Goal: Transaction & Acquisition: Obtain resource

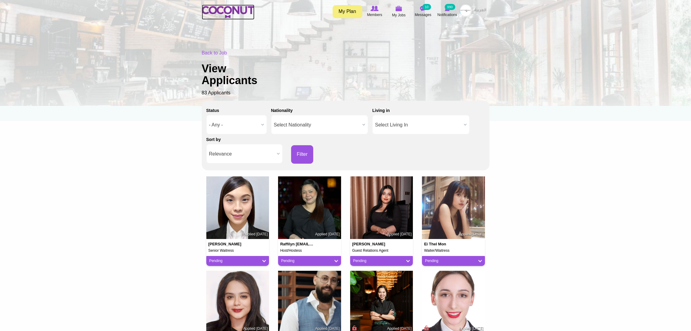
click at [234, 10] on img at bounding box center [228, 12] width 53 height 12
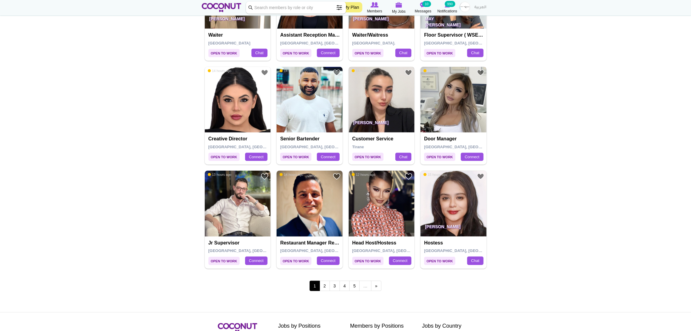
scroll to position [954, 0]
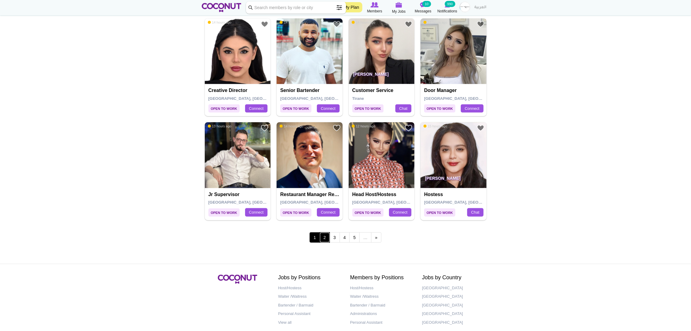
click at [323, 238] on link "2" at bounding box center [325, 238] width 10 height 10
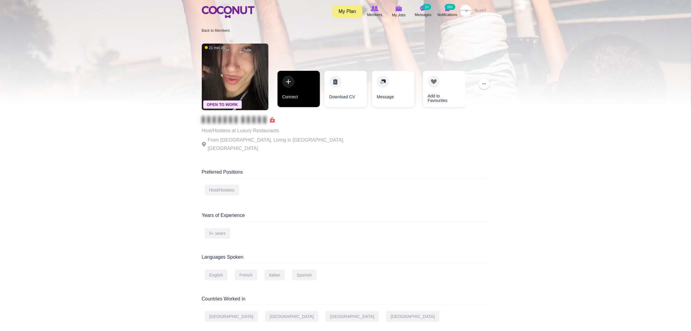
click at [297, 88] on link "Connect" at bounding box center [298, 89] width 42 height 36
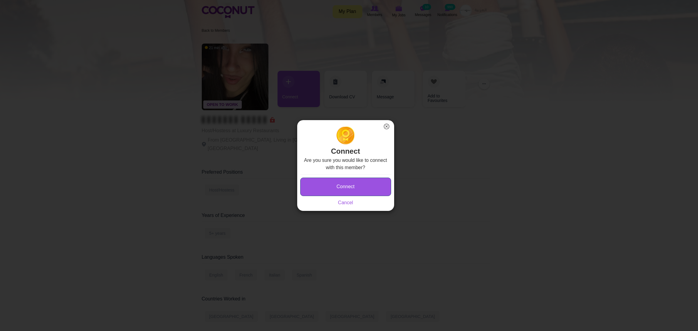
click at [320, 182] on button "Connect" at bounding box center [345, 187] width 91 height 18
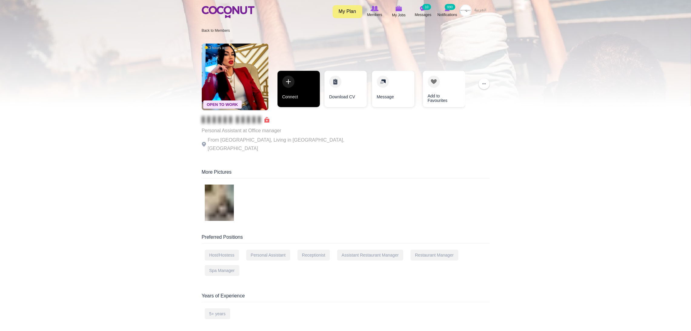
click at [307, 89] on link "Connect" at bounding box center [298, 89] width 42 height 36
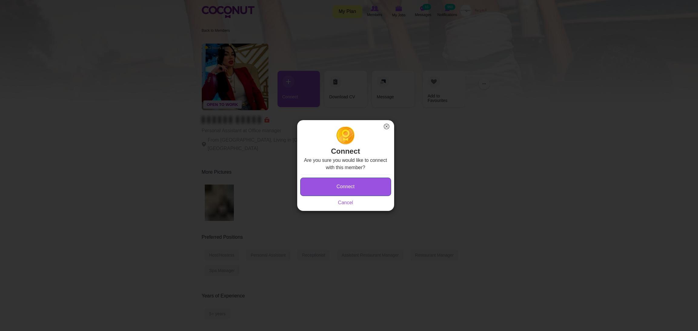
click at [325, 189] on button "Connect" at bounding box center [345, 187] width 91 height 18
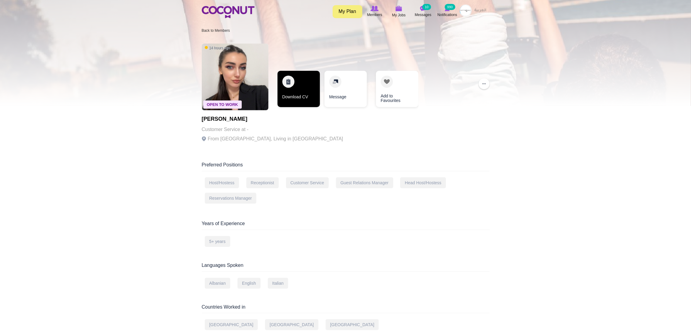
click at [304, 80] on link "Download CV" at bounding box center [298, 89] width 42 height 36
click at [296, 78] on link "Download CV" at bounding box center [298, 89] width 42 height 36
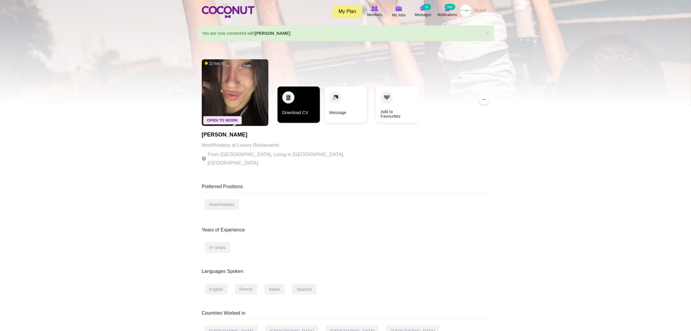
click at [300, 95] on link "Download CV" at bounding box center [298, 105] width 42 height 36
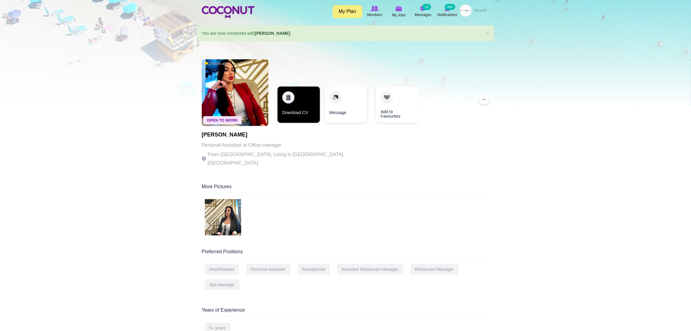
click at [287, 97] on link "Download CV" at bounding box center [298, 105] width 42 height 36
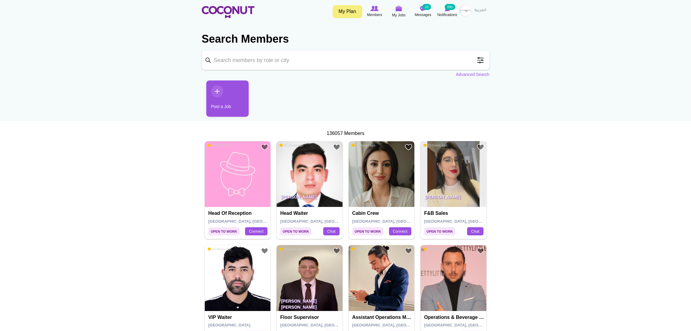
drag, startPoint x: 441, startPoint y: 213, endPoint x: 428, endPoint y: 165, distance: 49.6
drag, startPoint x: 428, startPoint y: 165, endPoint x: 76, endPoint y: 151, distance: 352.2
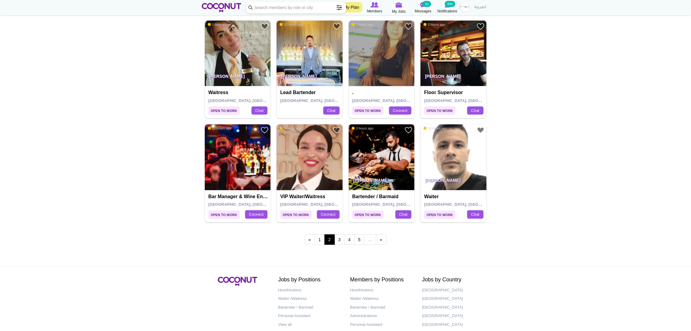
scroll to position [954, 0]
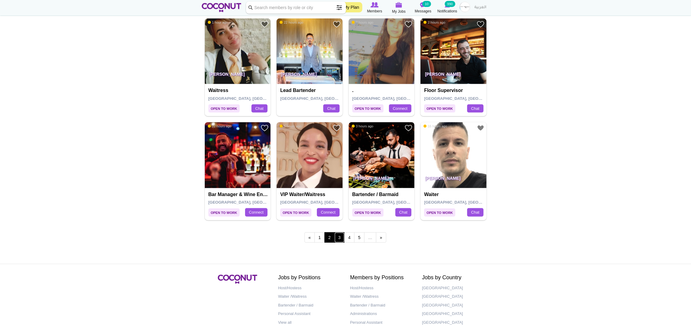
click at [338, 238] on link "3" at bounding box center [339, 238] width 10 height 10
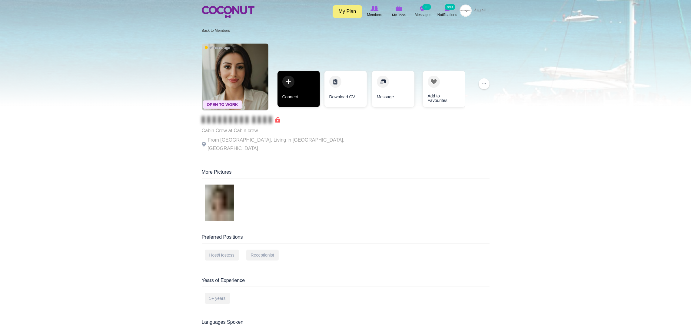
click at [308, 80] on link "Connect" at bounding box center [298, 89] width 42 height 36
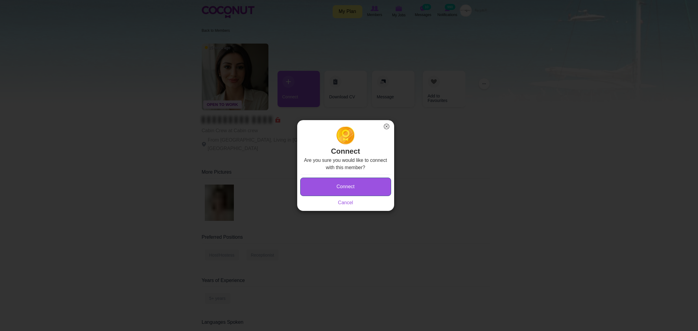
click at [332, 190] on button "Connect" at bounding box center [345, 187] width 91 height 18
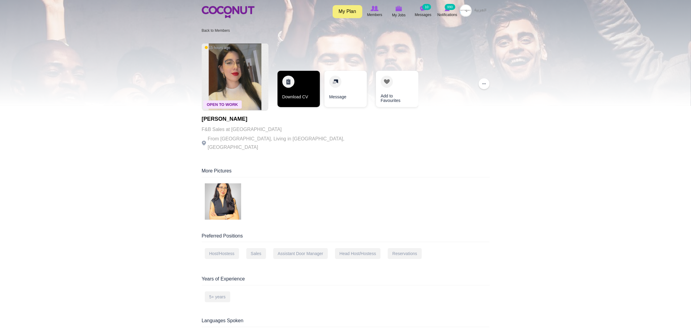
click at [298, 86] on link "Download CV" at bounding box center [298, 89] width 42 height 36
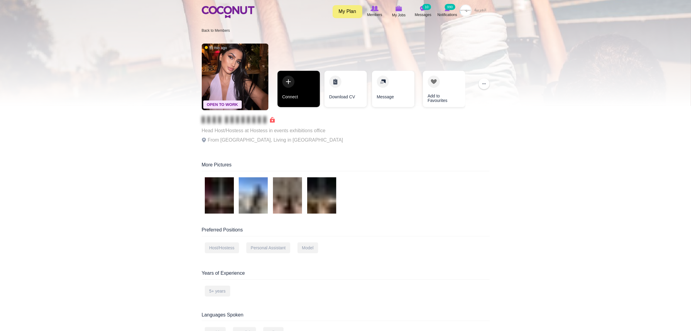
click at [308, 84] on link "Connect" at bounding box center [298, 89] width 42 height 36
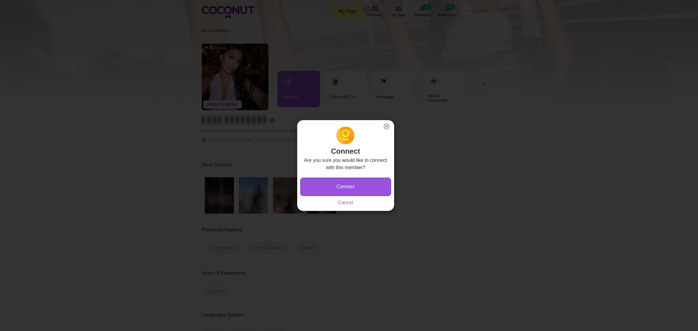
click at [336, 186] on button "Connect" at bounding box center [345, 187] width 91 height 18
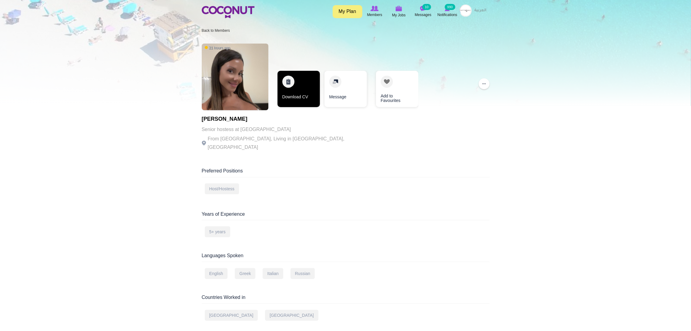
click at [299, 80] on link "Download CV" at bounding box center [298, 89] width 42 height 36
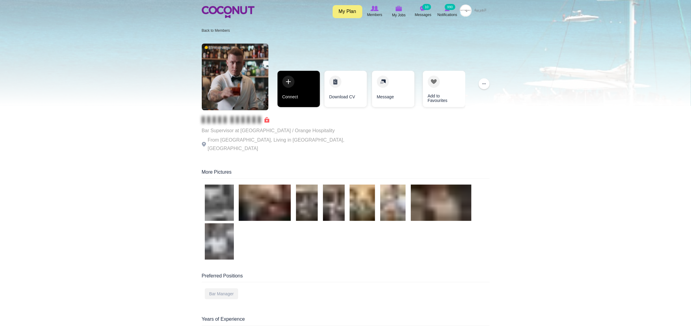
click at [301, 77] on link "Connect" at bounding box center [298, 89] width 42 height 36
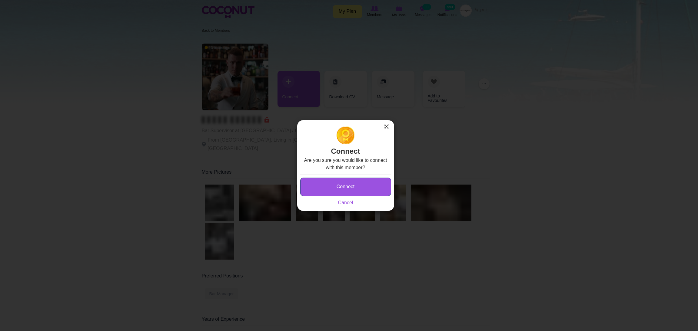
click at [327, 181] on button "Connect" at bounding box center [345, 187] width 91 height 18
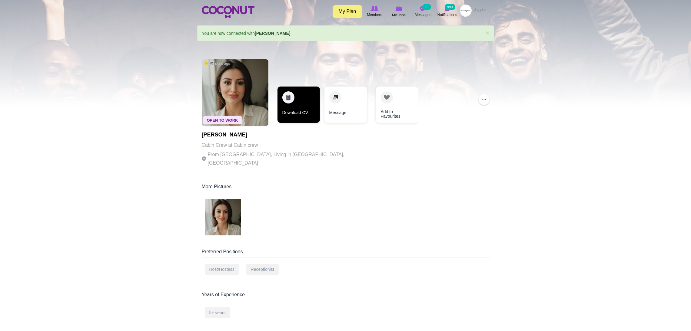
click at [298, 98] on link "Download CV" at bounding box center [298, 105] width 42 height 36
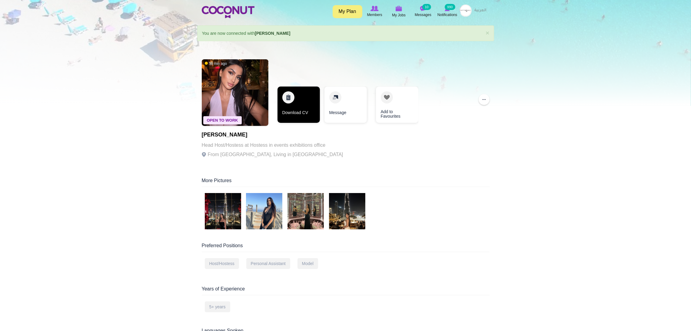
click at [302, 93] on link "Download CV" at bounding box center [298, 105] width 42 height 36
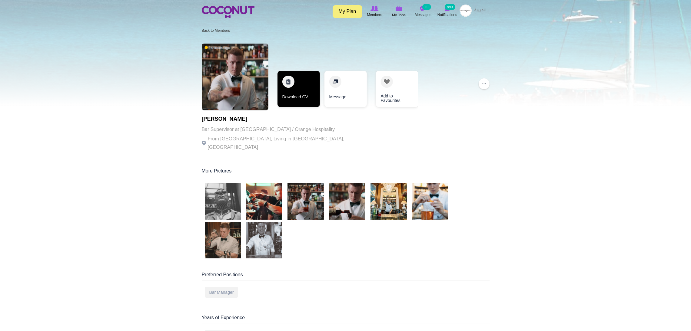
click at [298, 85] on link "Download CV" at bounding box center [298, 89] width 42 height 36
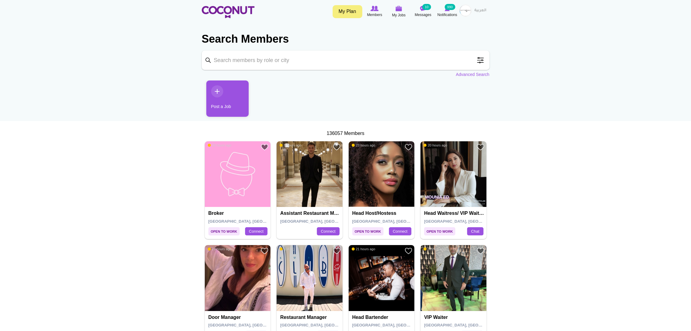
click at [293, 58] on input "Keyword" at bounding box center [346, 60] width 288 height 19
type input "Waitress"
click at [383, 92] on ul "Post a Job" at bounding box center [346, 101] width 288 height 41
click at [478, 60] on span at bounding box center [480, 60] width 12 height 12
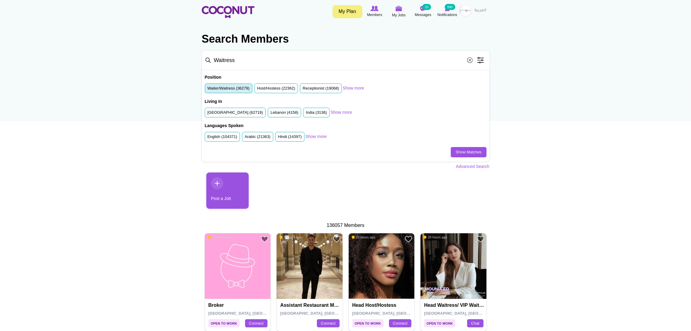
click at [228, 88] on label "Waiter/Waitress (36279)" at bounding box center [228, 89] width 42 height 6
click at [207, 90] on input "Waiter/Waitress (36279)" at bounding box center [207, 90] width 0 height 0
click at [467, 152] on link "Show Matches" at bounding box center [468, 152] width 35 height 10
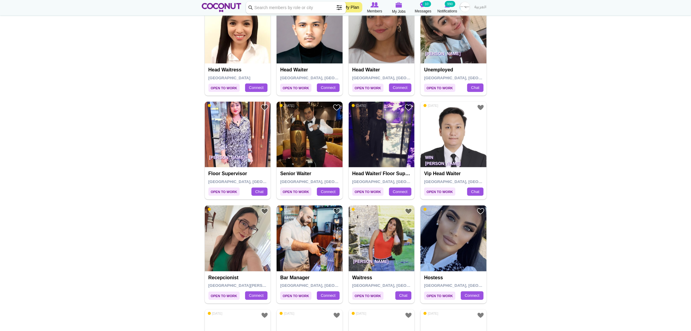
scroll to position [590, 0]
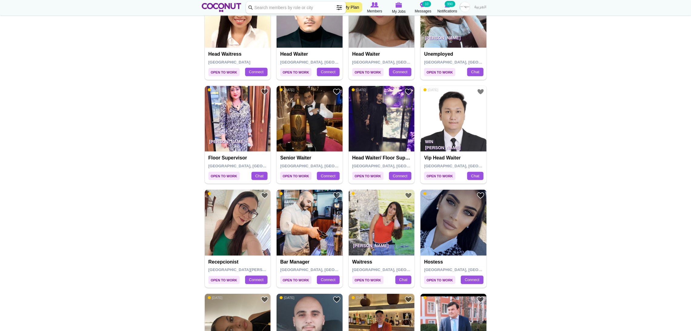
drag, startPoint x: 233, startPoint y: 227, endPoint x: 122, endPoint y: 200, distance: 114.0
click at [122, 200] on body "Toggle navigation My Plan Members My Jobs Post a Job Messages 10 Notifications …" at bounding box center [345, 76] width 691 height 1332
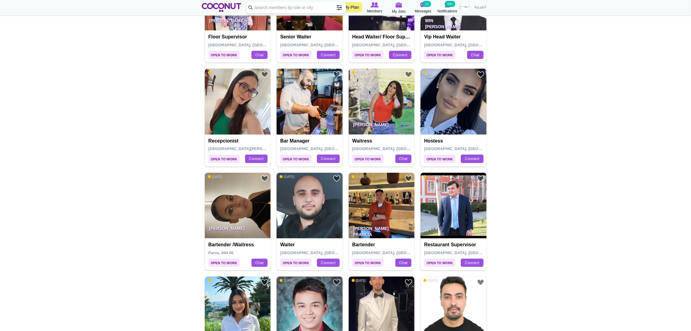
scroll to position [727, 0]
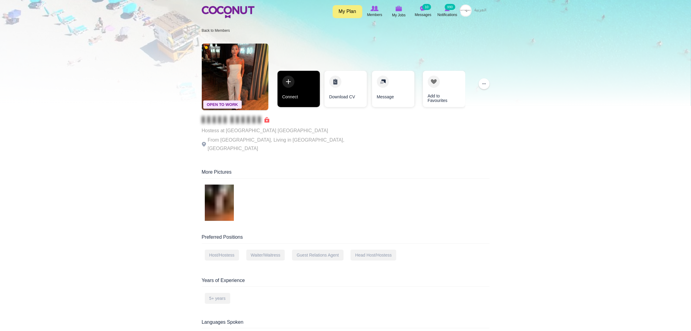
click at [303, 82] on link "Connect" at bounding box center [298, 89] width 42 height 36
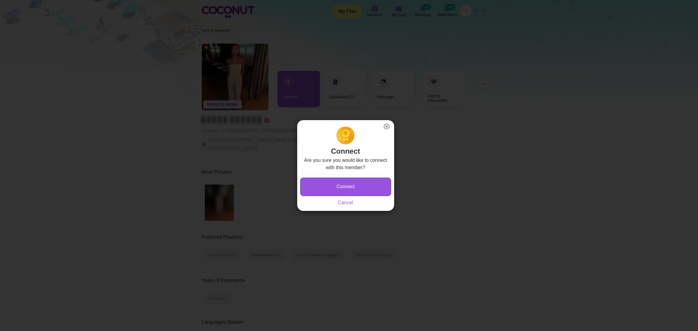
click at [341, 191] on button "Connect" at bounding box center [345, 187] width 91 height 18
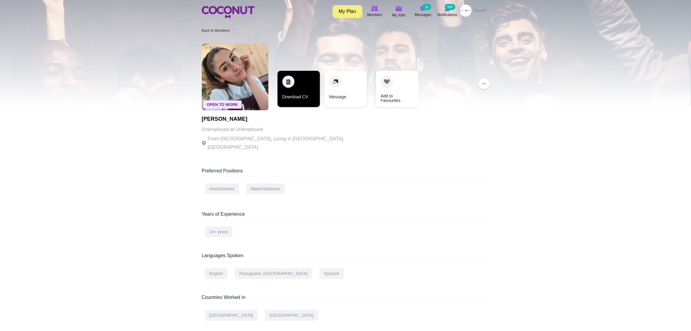
click at [296, 88] on link "Download CV" at bounding box center [298, 89] width 42 height 36
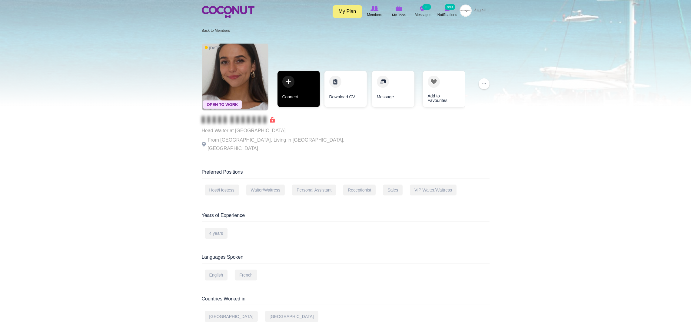
click at [298, 81] on link "Connect" at bounding box center [298, 89] width 42 height 36
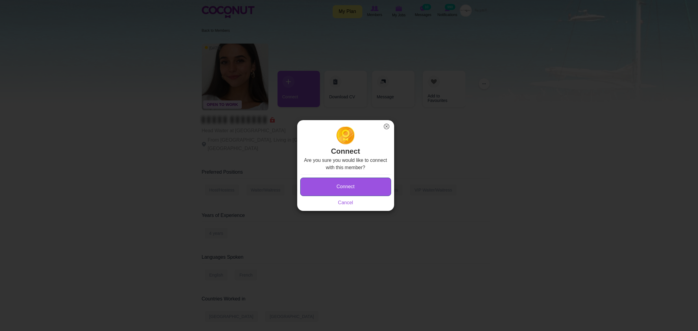
click at [332, 182] on button "Connect" at bounding box center [345, 187] width 91 height 18
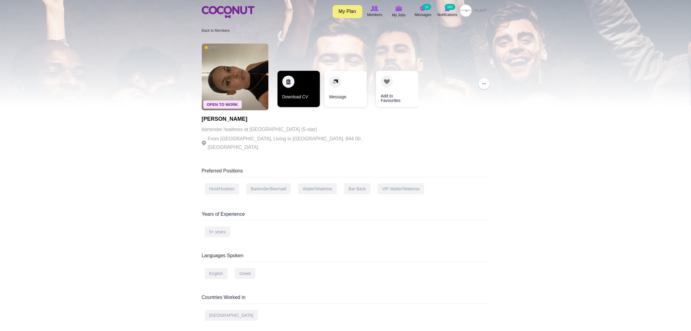
click at [309, 76] on link "Download CV" at bounding box center [298, 89] width 42 height 36
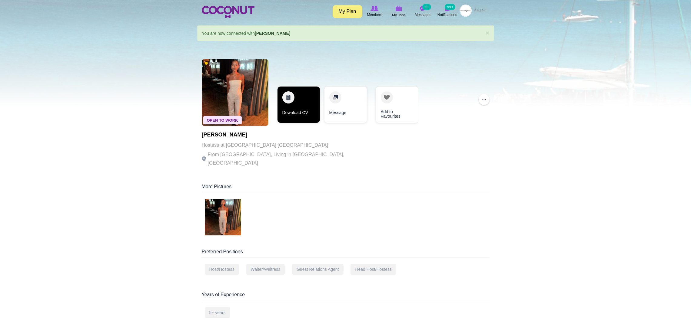
click at [301, 91] on link "Download CV" at bounding box center [298, 105] width 42 height 36
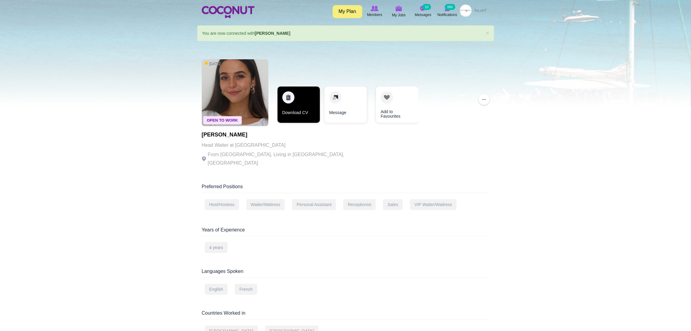
click at [300, 88] on link "Download CV" at bounding box center [298, 105] width 42 height 36
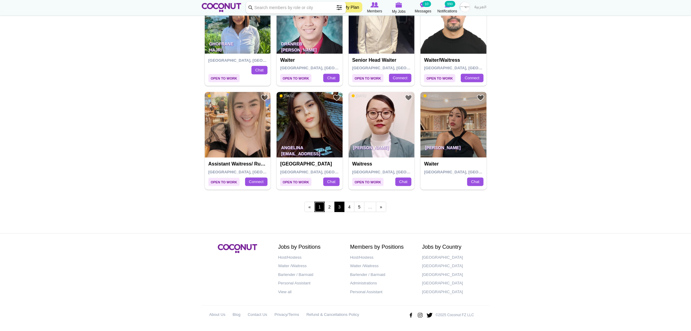
click at [319, 207] on link "1" at bounding box center [319, 207] width 10 height 10
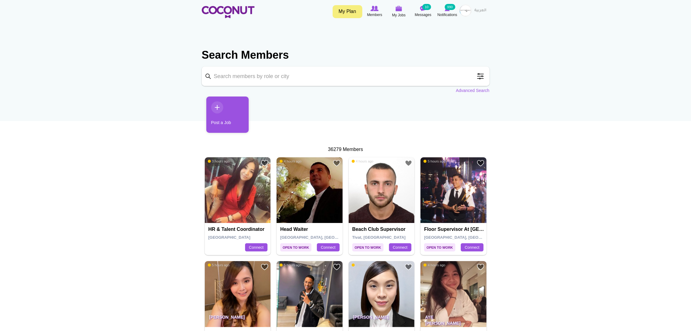
click at [262, 79] on input "Keyword" at bounding box center [346, 76] width 288 height 19
click at [354, 70] on input "sabrina" at bounding box center [346, 76] width 288 height 19
type input "sabrina"
click at [479, 76] on span at bounding box center [480, 76] width 12 height 12
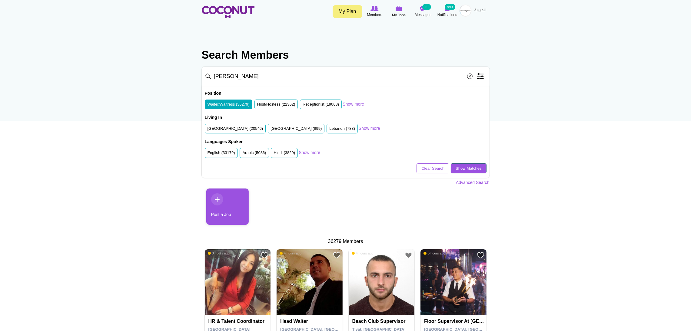
click at [457, 173] on link "Show Matches" at bounding box center [468, 169] width 35 height 10
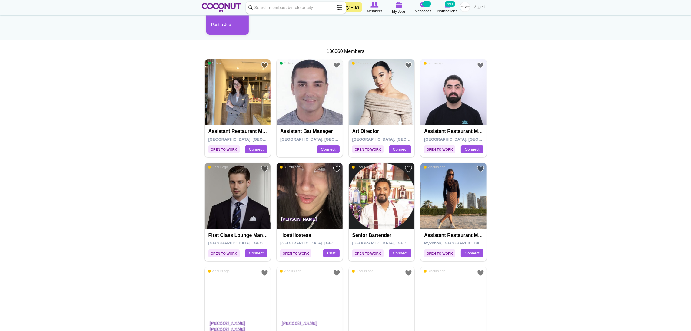
scroll to position [91, 0]
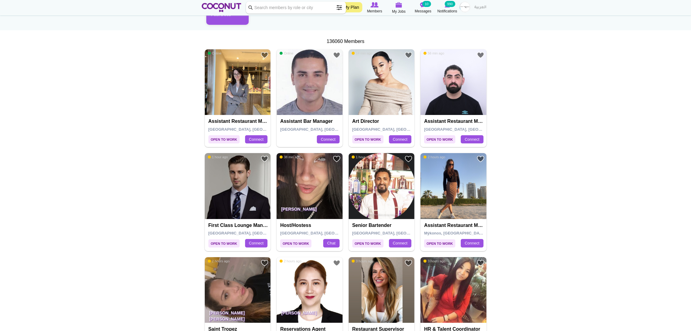
click at [288, 214] on p "[PERSON_NAME]" at bounding box center [310, 210] width 66 height 17
click at [289, 204] on p "[PERSON_NAME]" at bounding box center [310, 210] width 66 height 17
click at [312, 179] on img at bounding box center [310, 186] width 66 height 66
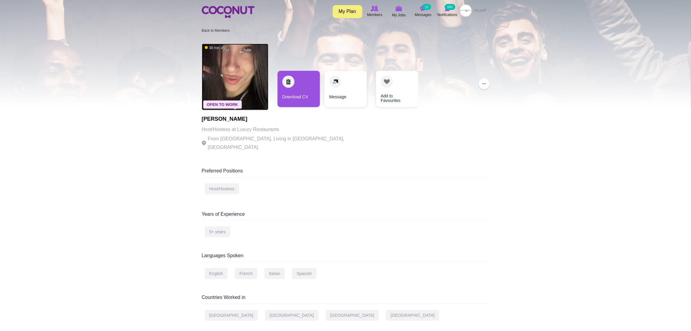
click at [246, 78] on img at bounding box center [235, 77] width 67 height 67
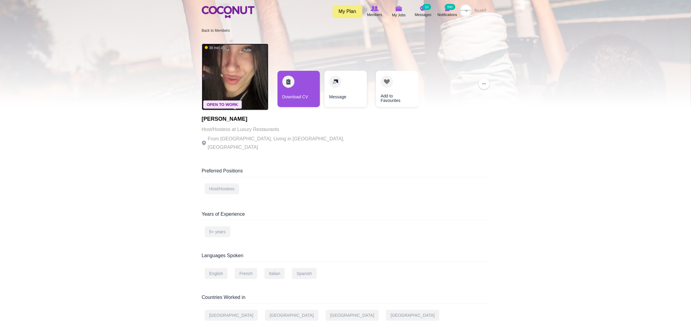
click at [237, 81] on img at bounding box center [235, 77] width 67 height 67
